Goal: Task Accomplishment & Management: Manage account settings

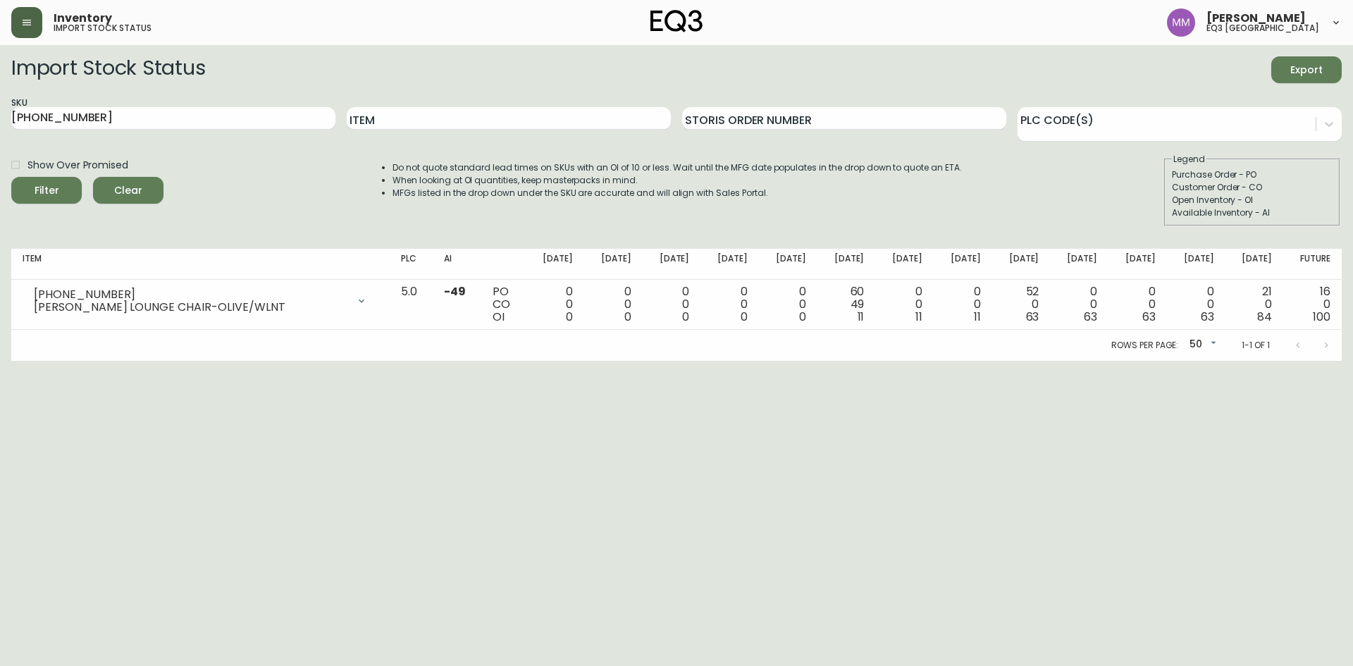
click at [36, 17] on button "button" at bounding box center [26, 22] width 31 height 31
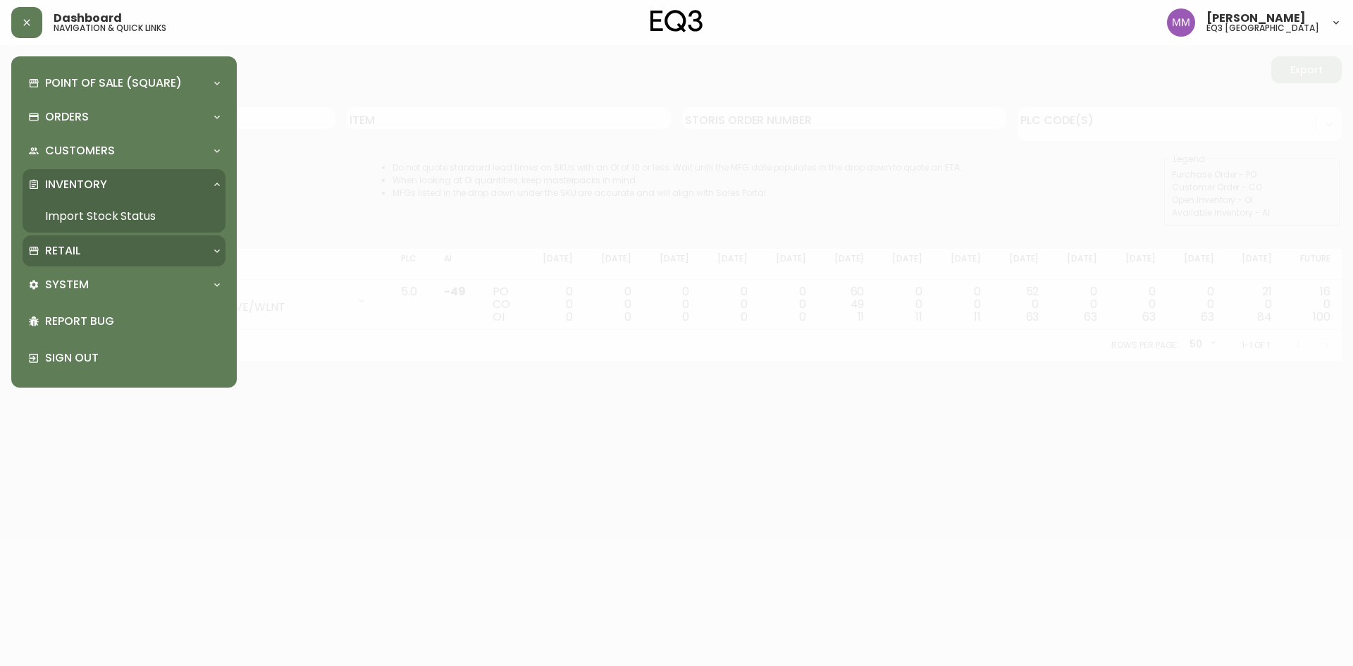
click at [102, 259] on div "Retail" at bounding box center [117, 250] width 178 height 15
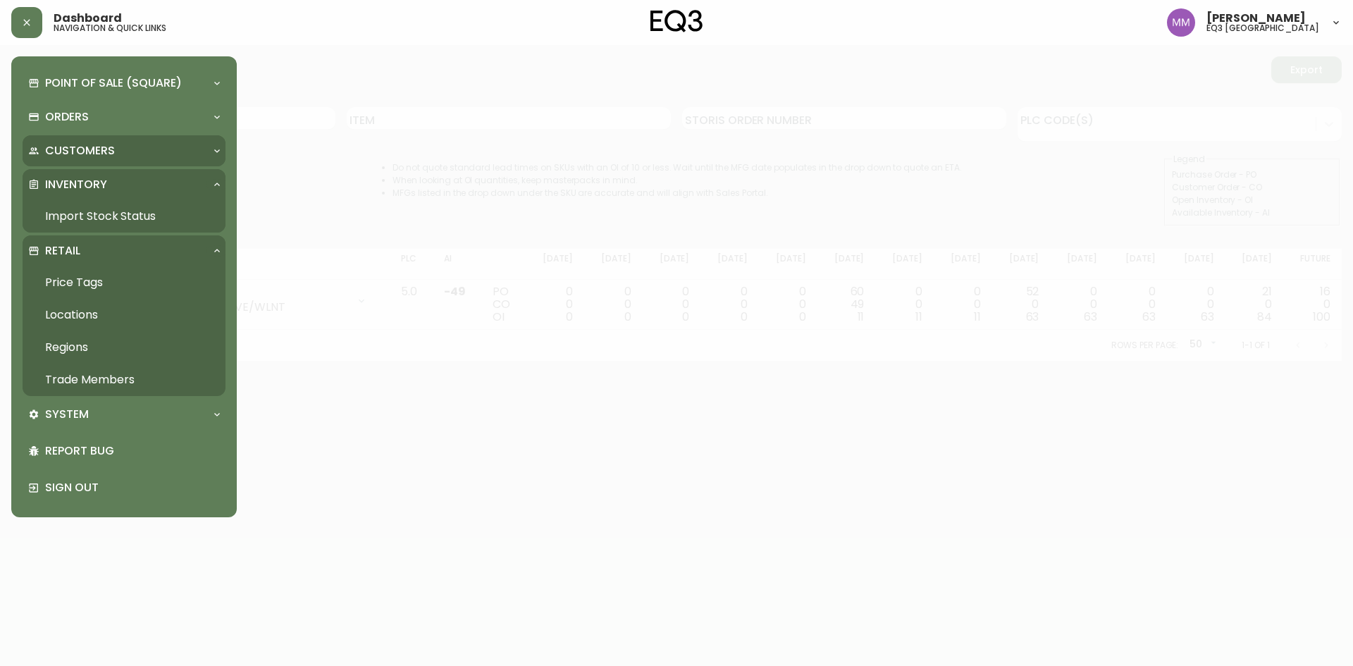
click at [92, 149] on p "Customers" at bounding box center [80, 150] width 70 height 15
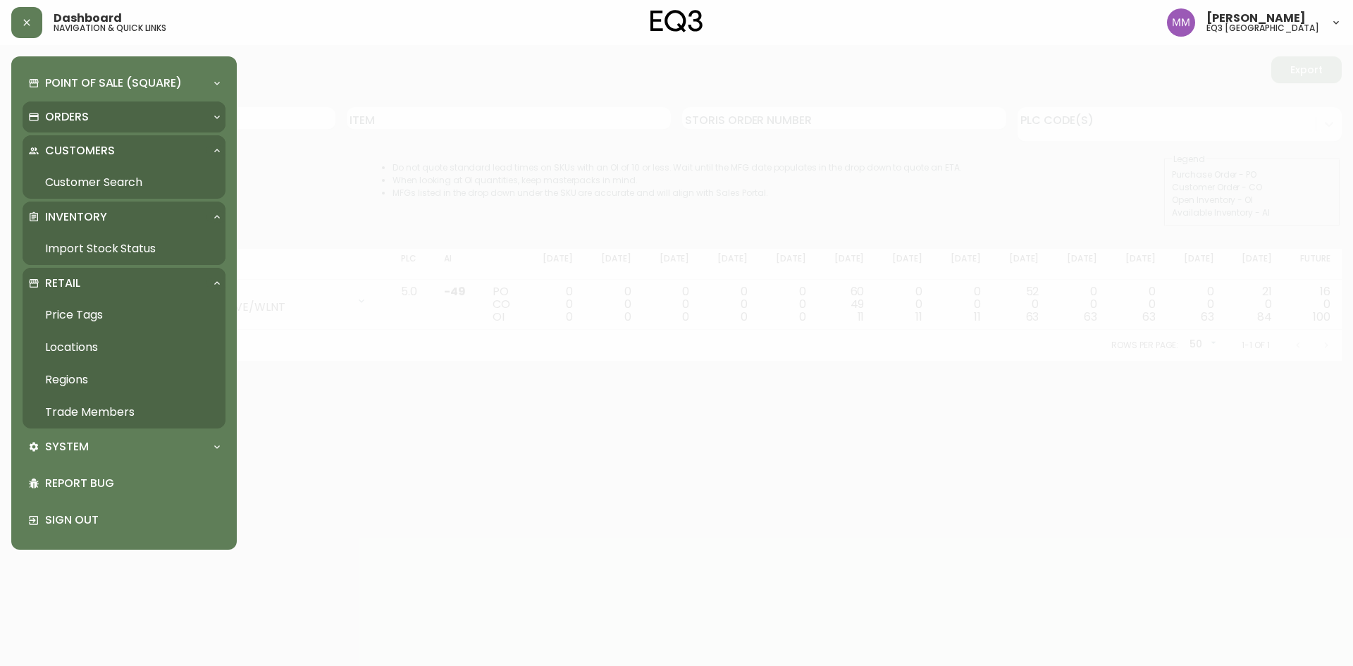
click at [89, 118] on div "Orders" at bounding box center [117, 116] width 178 height 15
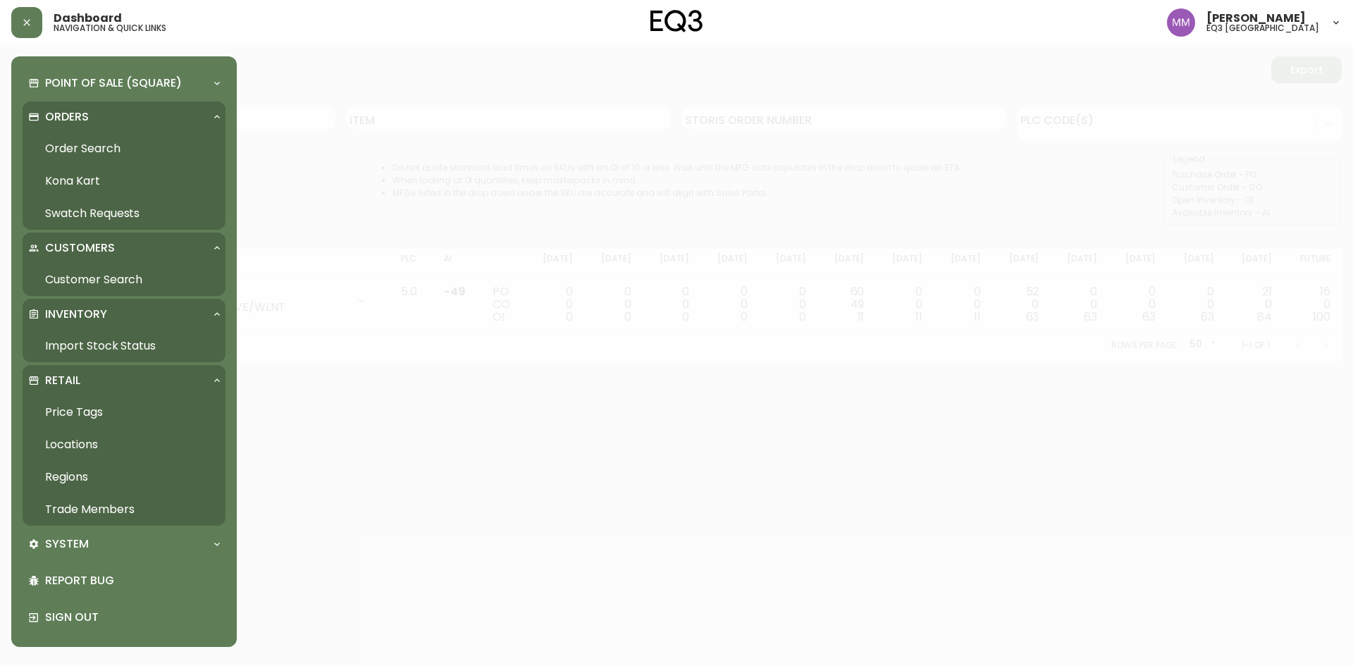
click at [81, 149] on link "Order Search" at bounding box center [124, 148] width 203 height 32
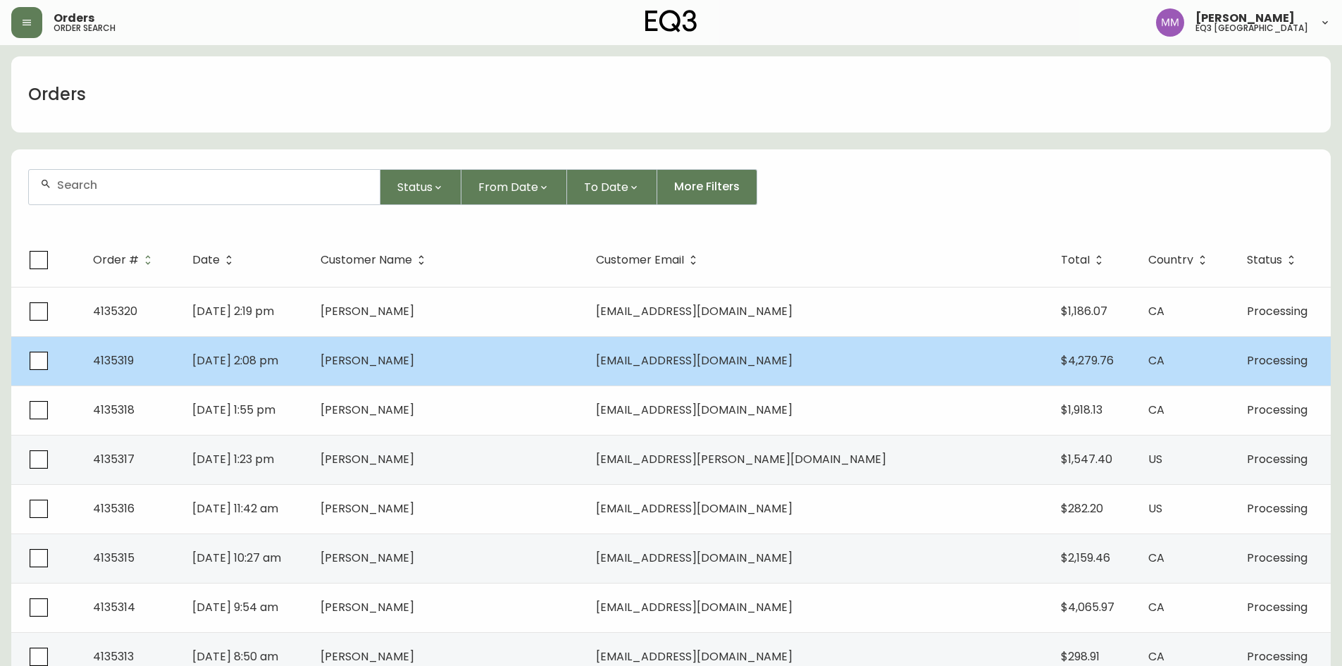
click at [414, 361] on span "[PERSON_NAME]" at bounding box center [368, 360] width 94 height 16
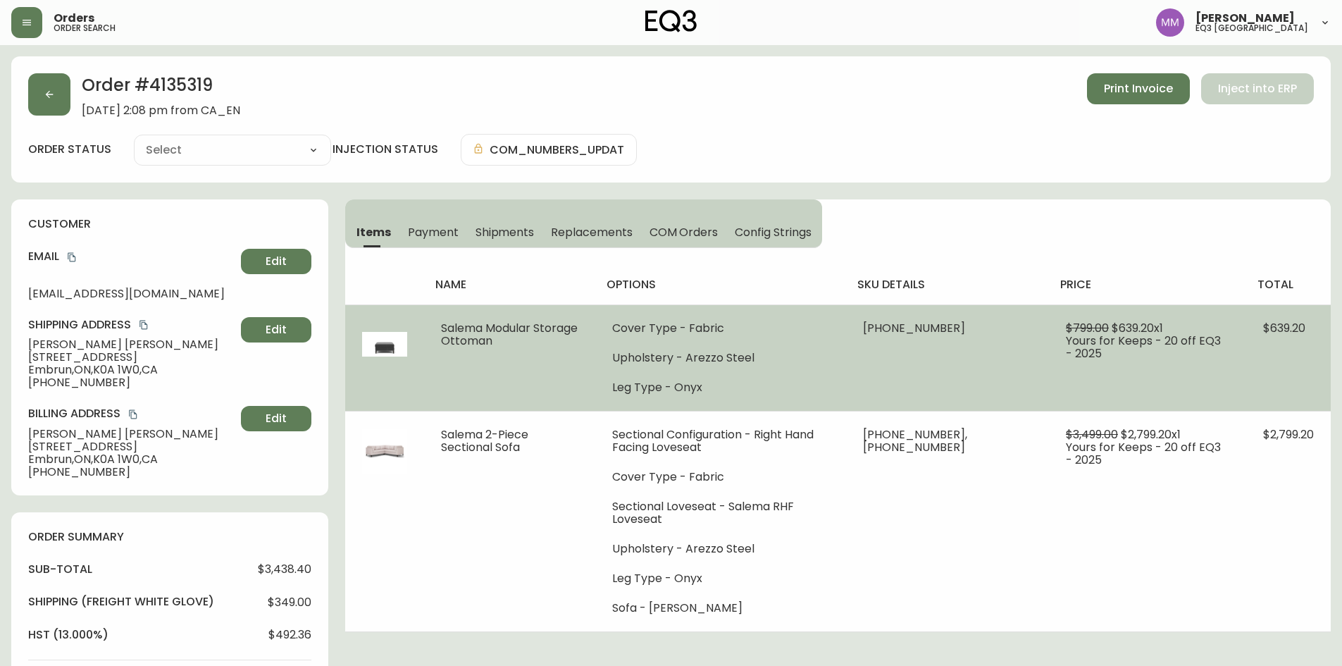
type input "Processing"
select select "PROCESSING"
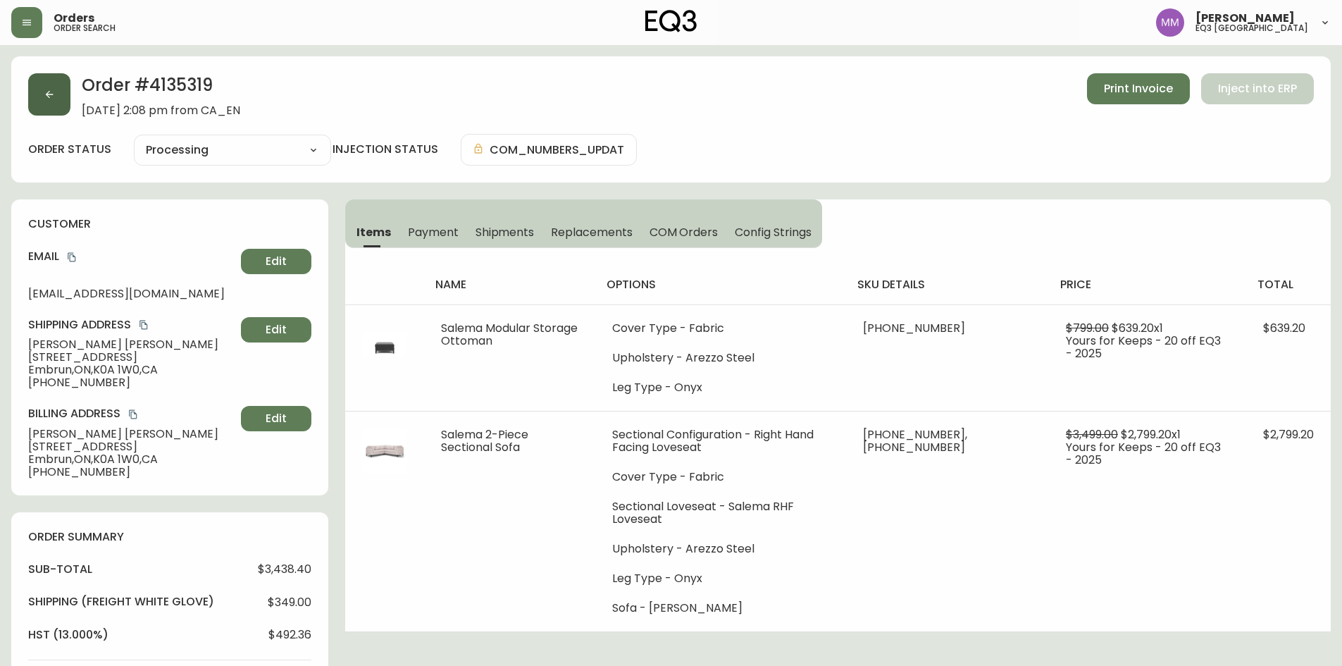
click at [56, 89] on button "button" at bounding box center [49, 94] width 42 height 42
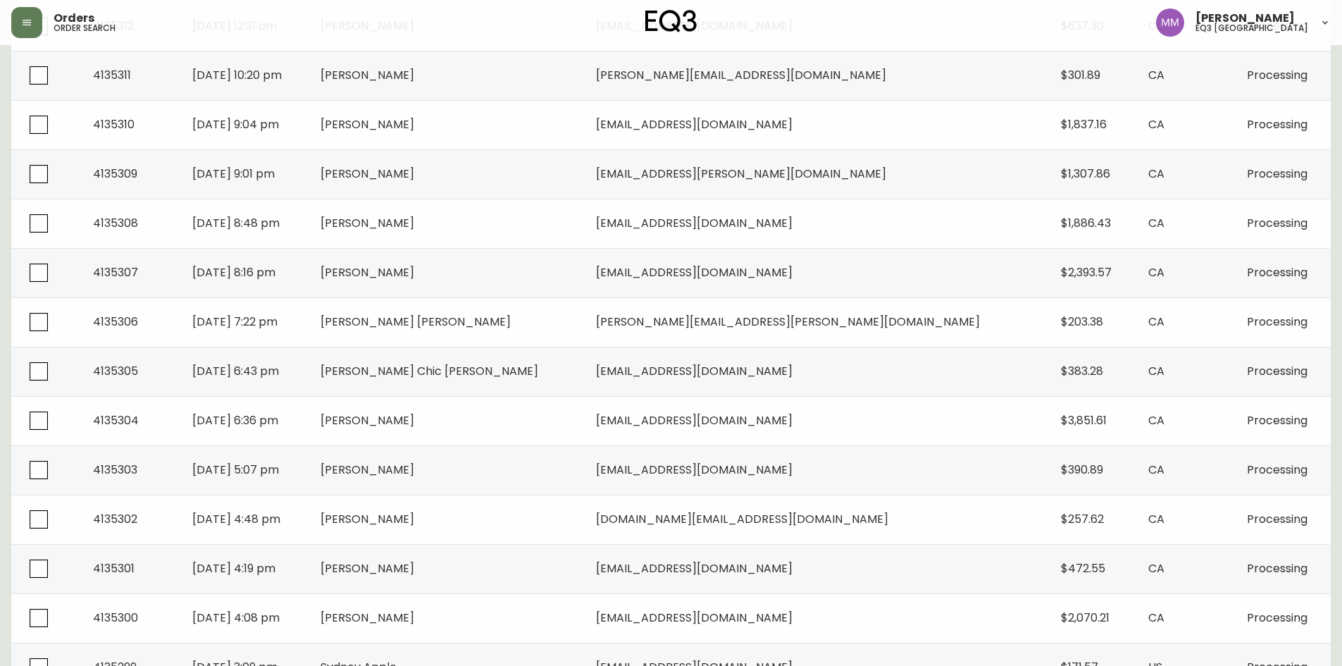
scroll to position [705, 0]
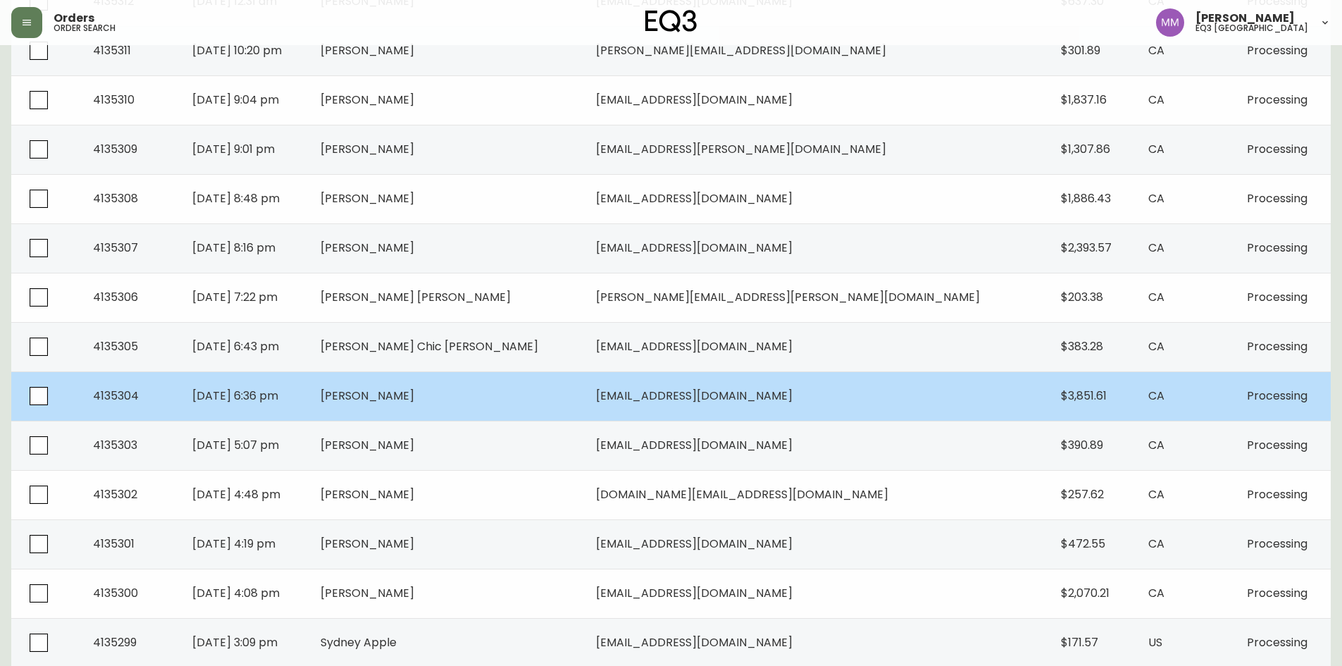
click at [557, 380] on td "[PERSON_NAME]" at bounding box center [446, 395] width 275 height 49
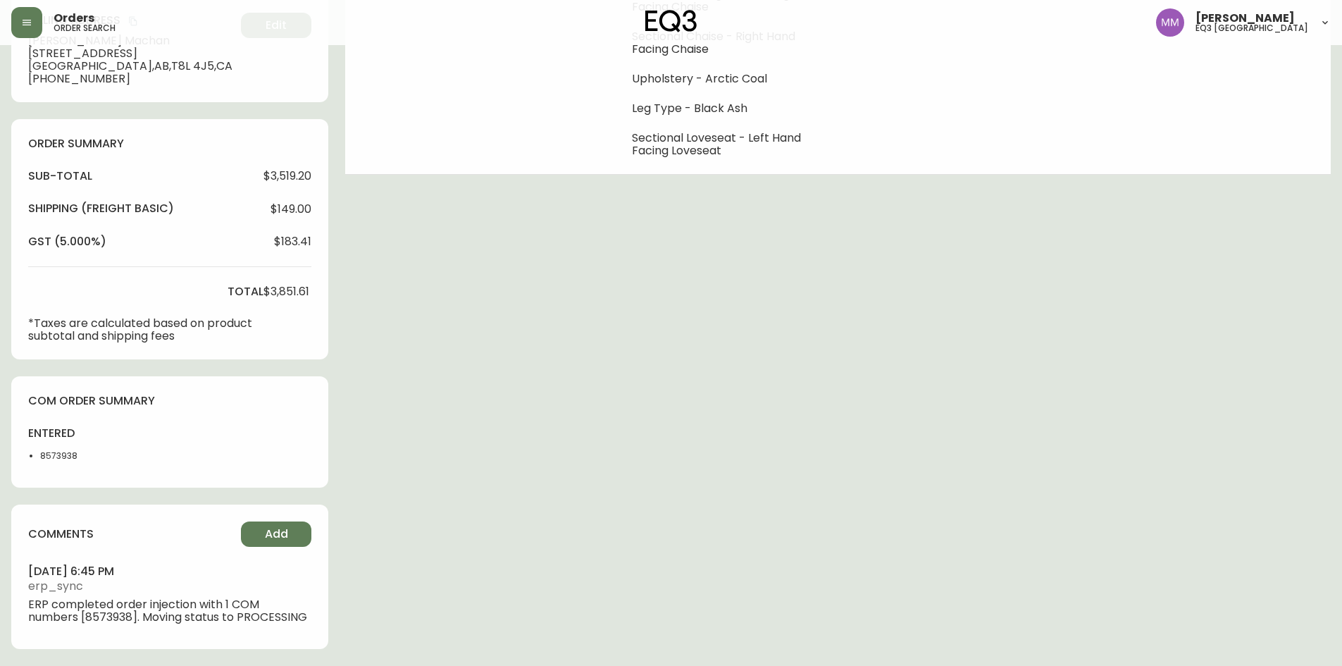
type input "Processing"
select select "PROCESSING"
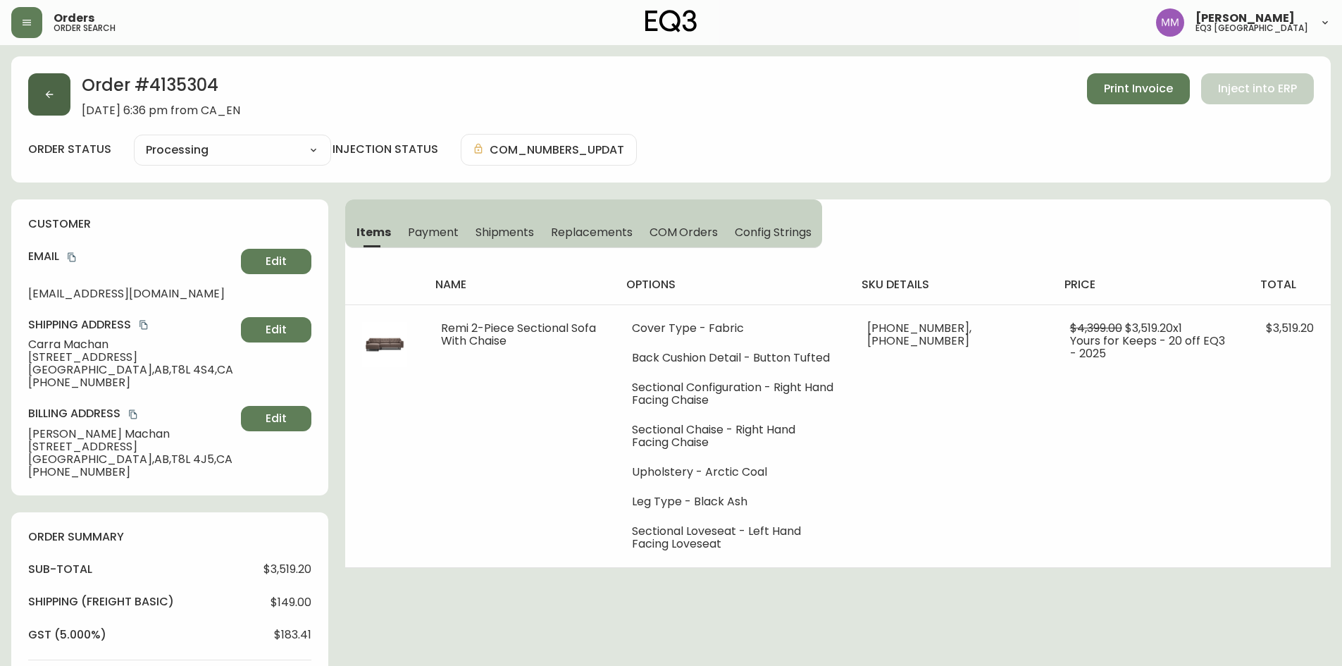
click at [46, 92] on icon "button" at bounding box center [49, 94] width 11 height 11
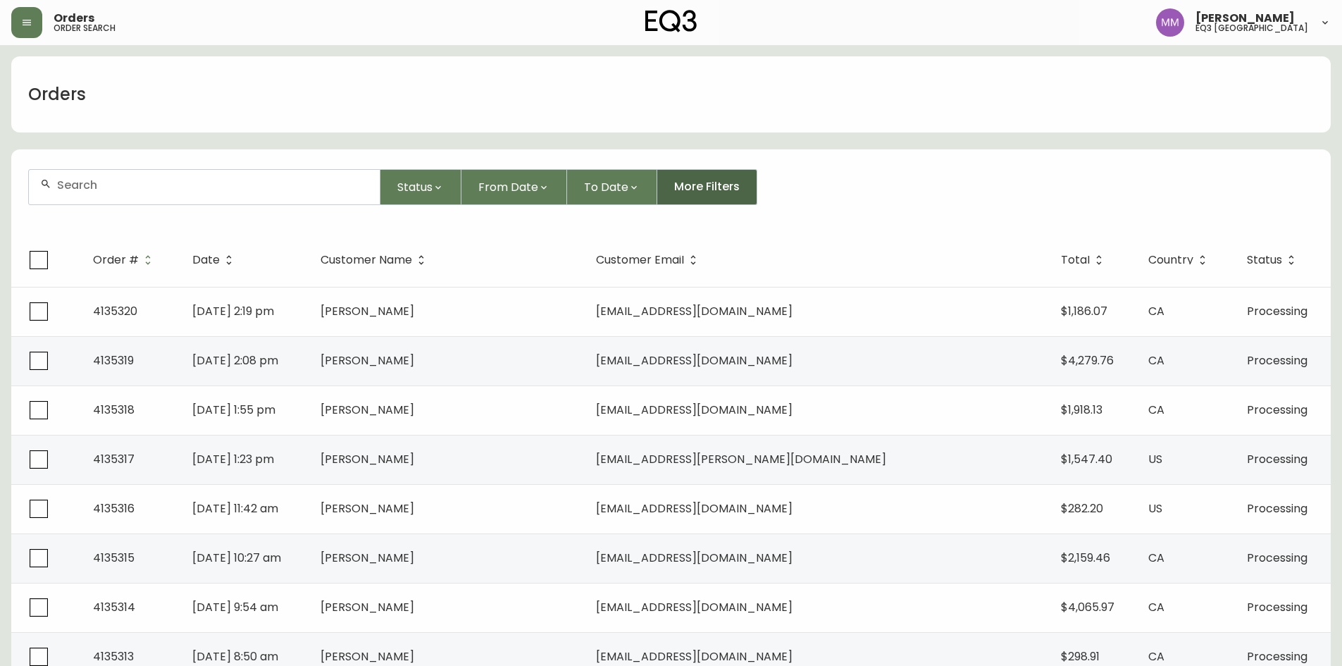
click at [698, 191] on span "More Filters" at bounding box center [707, 186] width 66 height 15
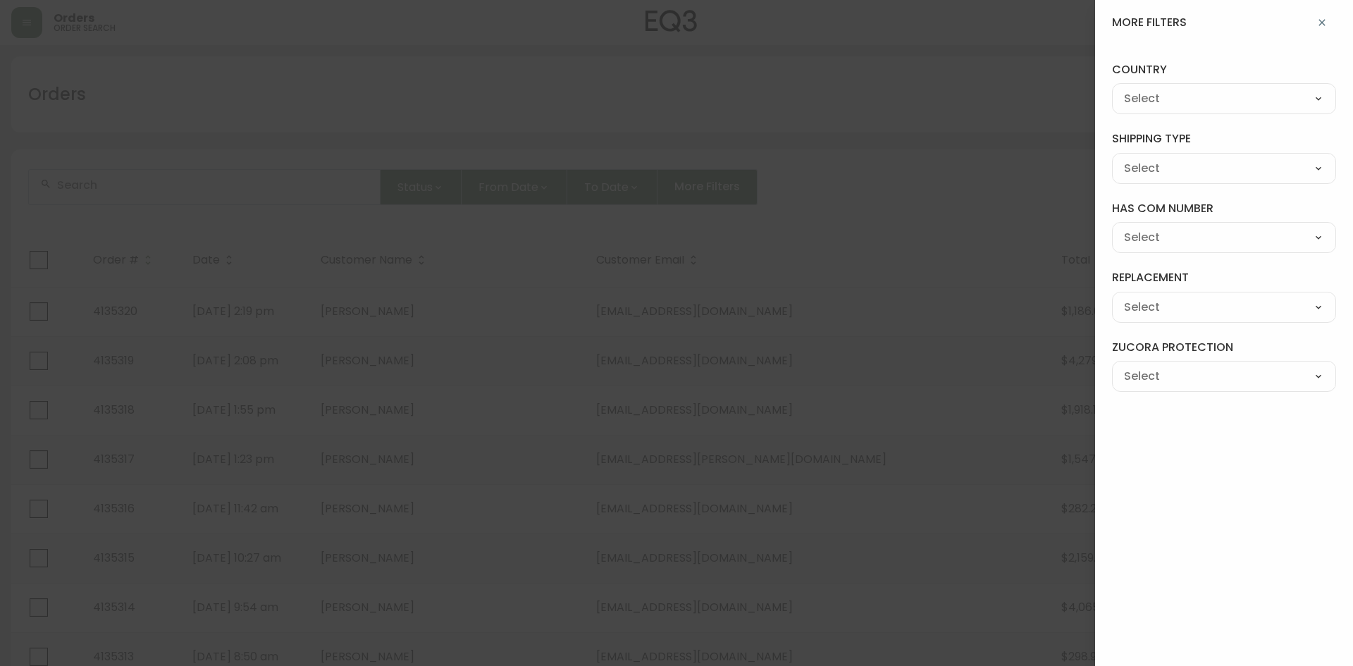
click at [858, 185] on div at bounding box center [676, 333] width 1353 height 666
